Goal: Task Accomplishment & Management: Complete application form

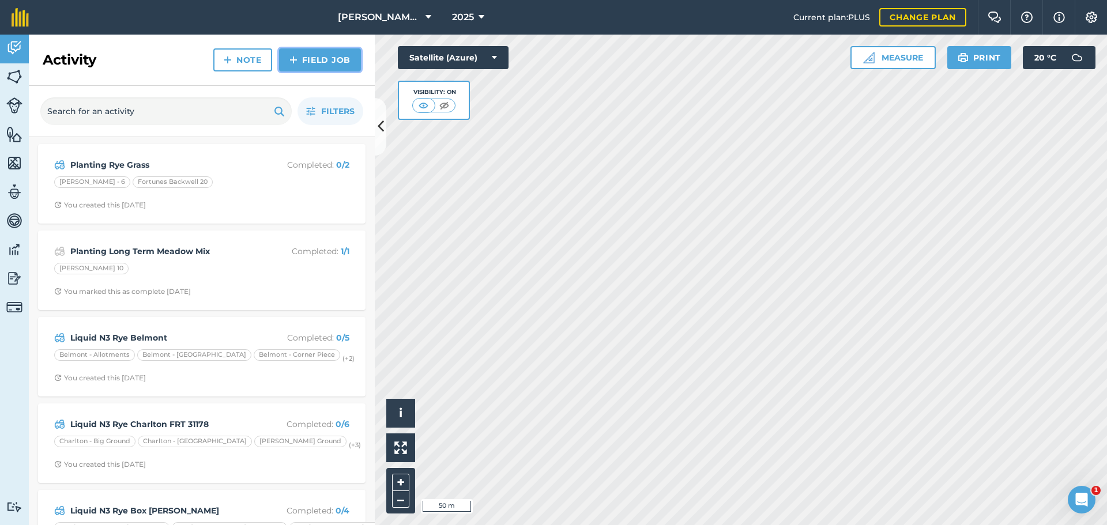
click at [337, 67] on link "Field Job" at bounding box center [320, 59] width 82 height 23
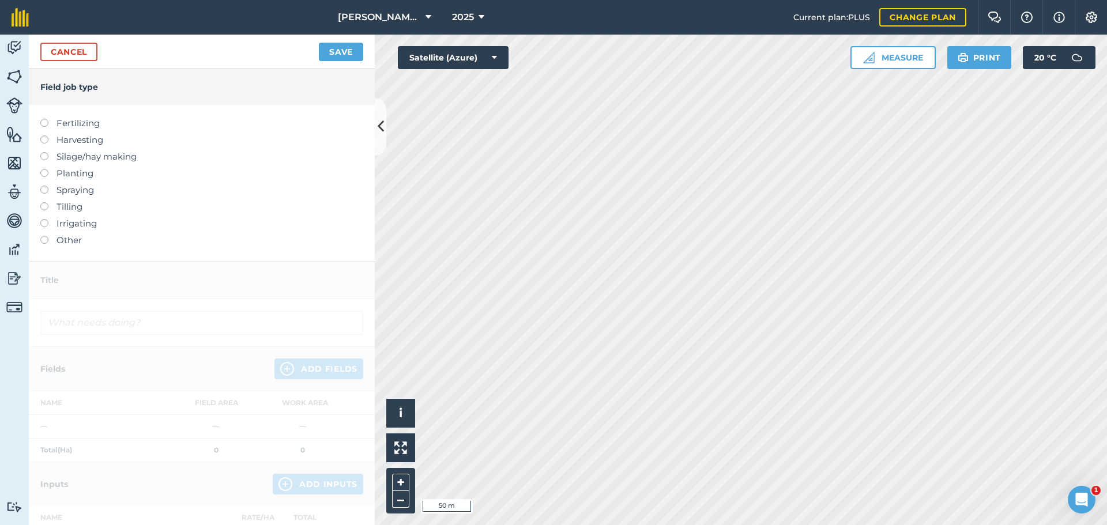
click at [42, 145] on div "Fertilizing Harvesting Silage/hay making Planting Spraying Tilling Irrigating O…" at bounding box center [202, 183] width 346 height 157
click at [48, 119] on label at bounding box center [48, 119] width 16 height 0
type input "Fertilizing"
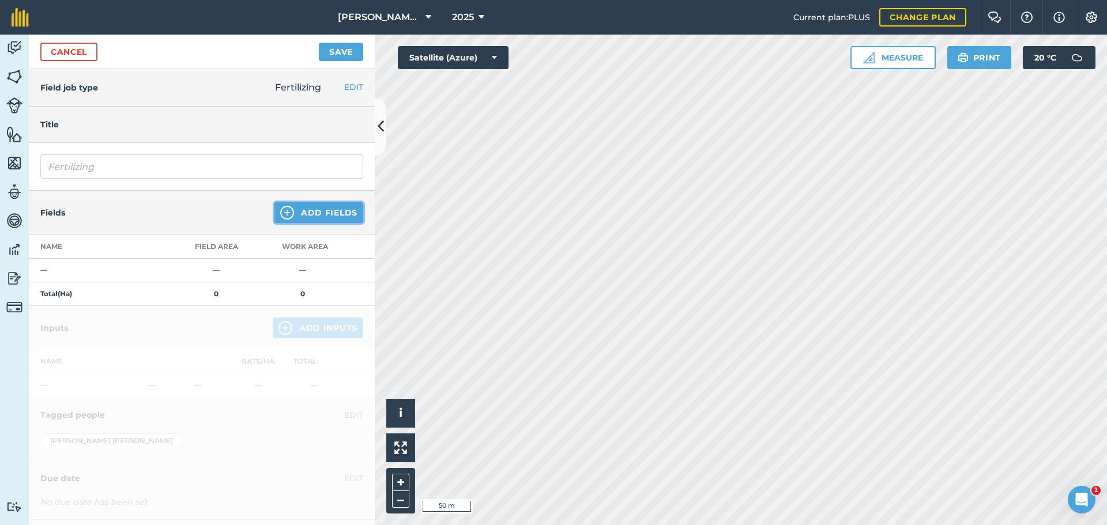
click at [340, 223] on button "Add Fields" at bounding box center [318, 212] width 89 height 21
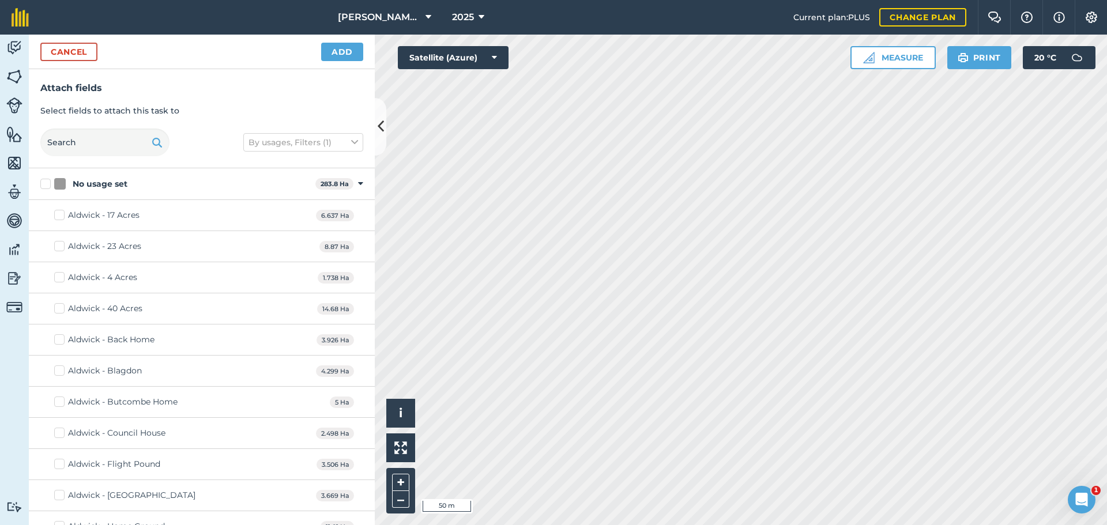
checkbox input "true"
checkbox input "false"
checkbox input "true"
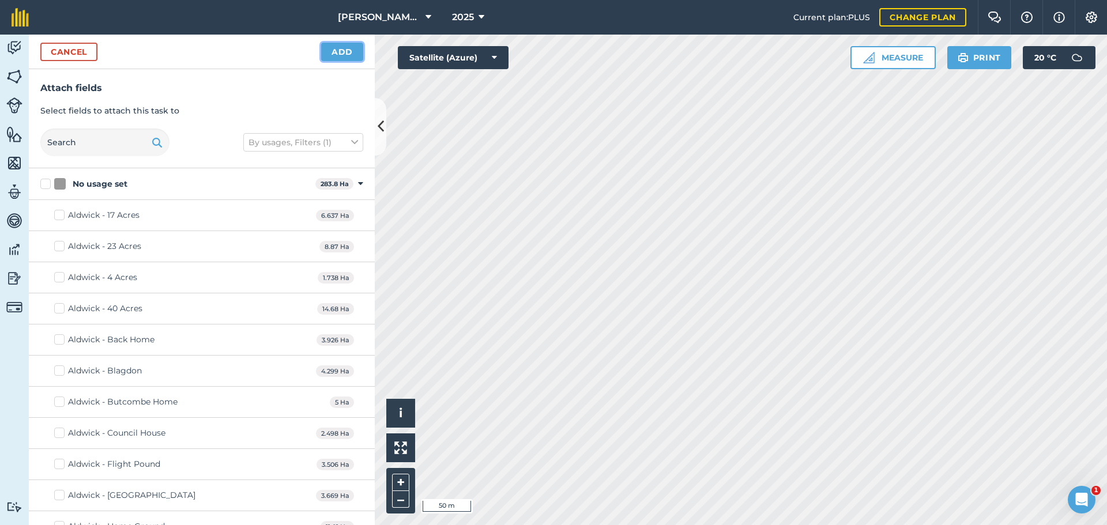
click at [345, 61] on button "Add" at bounding box center [342, 52] width 42 height 18
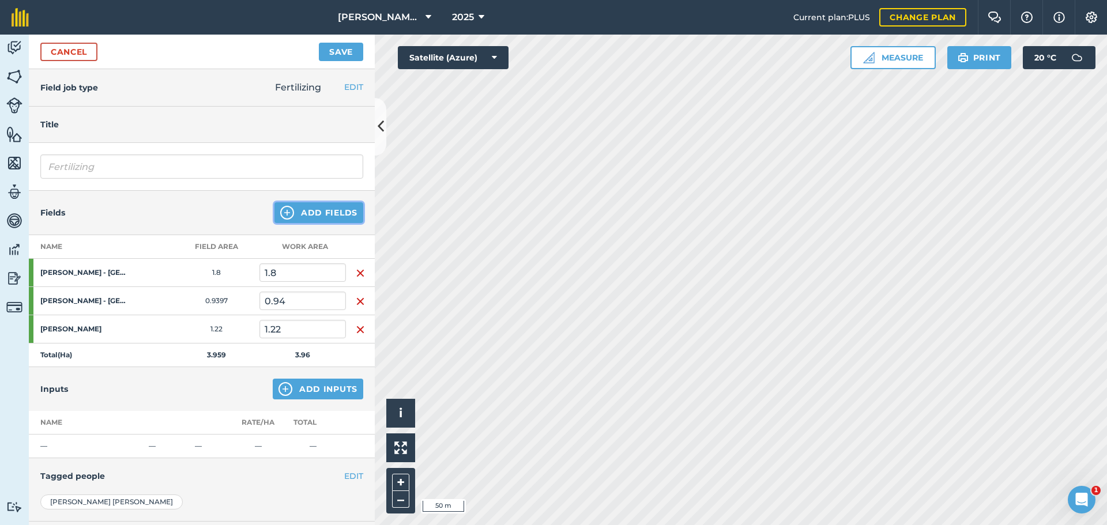
click at [329, 223] on button "Add Fields" at bounding box center [318, 212] width 89 height 21
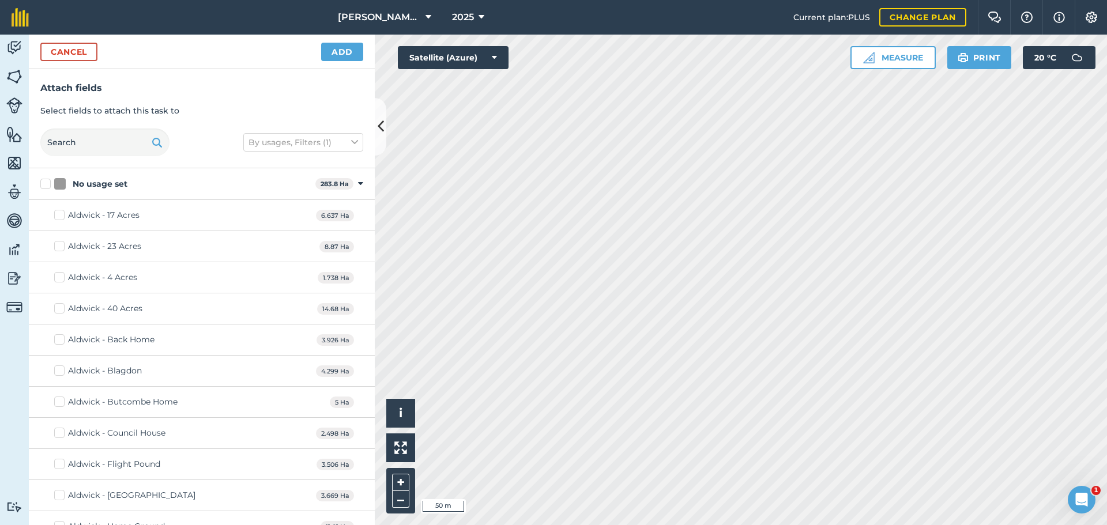
checkbox input "true"
click at [342, 61] on button "Add" at bounding box center [342, 52] width 42 height 18
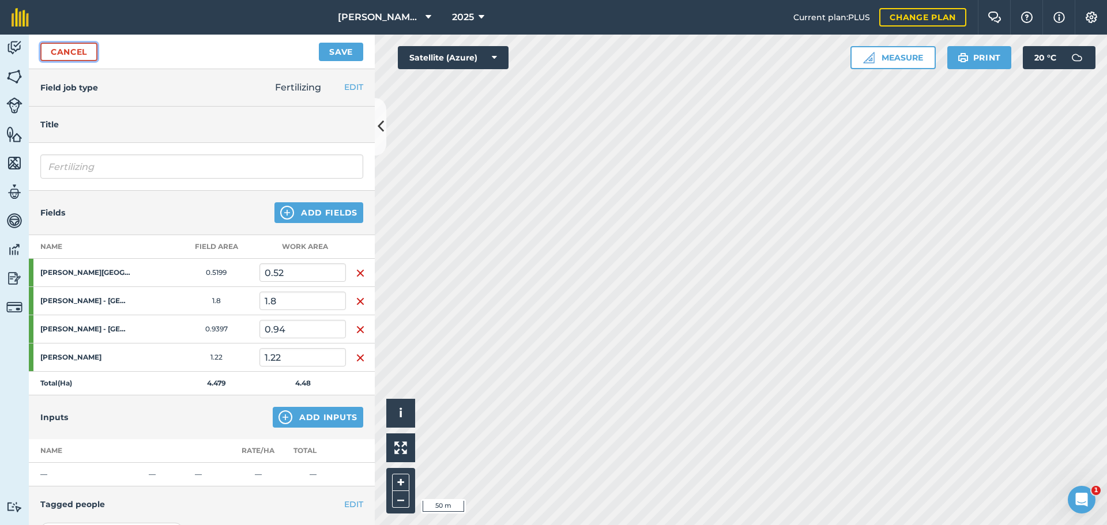
click at [97, 61] on link "Cancel" at bounding box center [68, 52] width 57 height 18
